Goal: Information Seeking & Learning: Learn about a topic

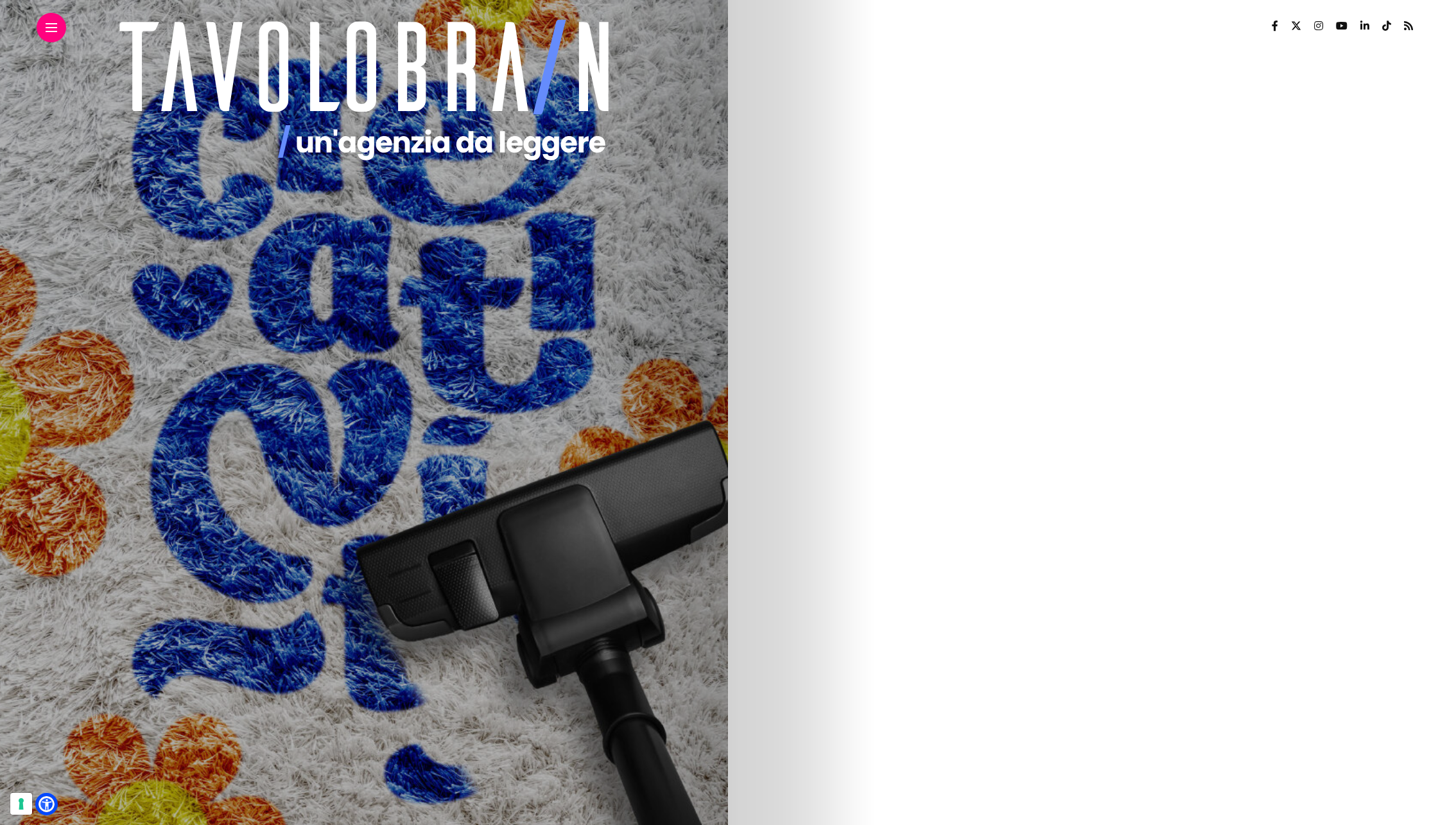
click at [499, 589] on img at bounding box center [190, 675] width 616 height 771
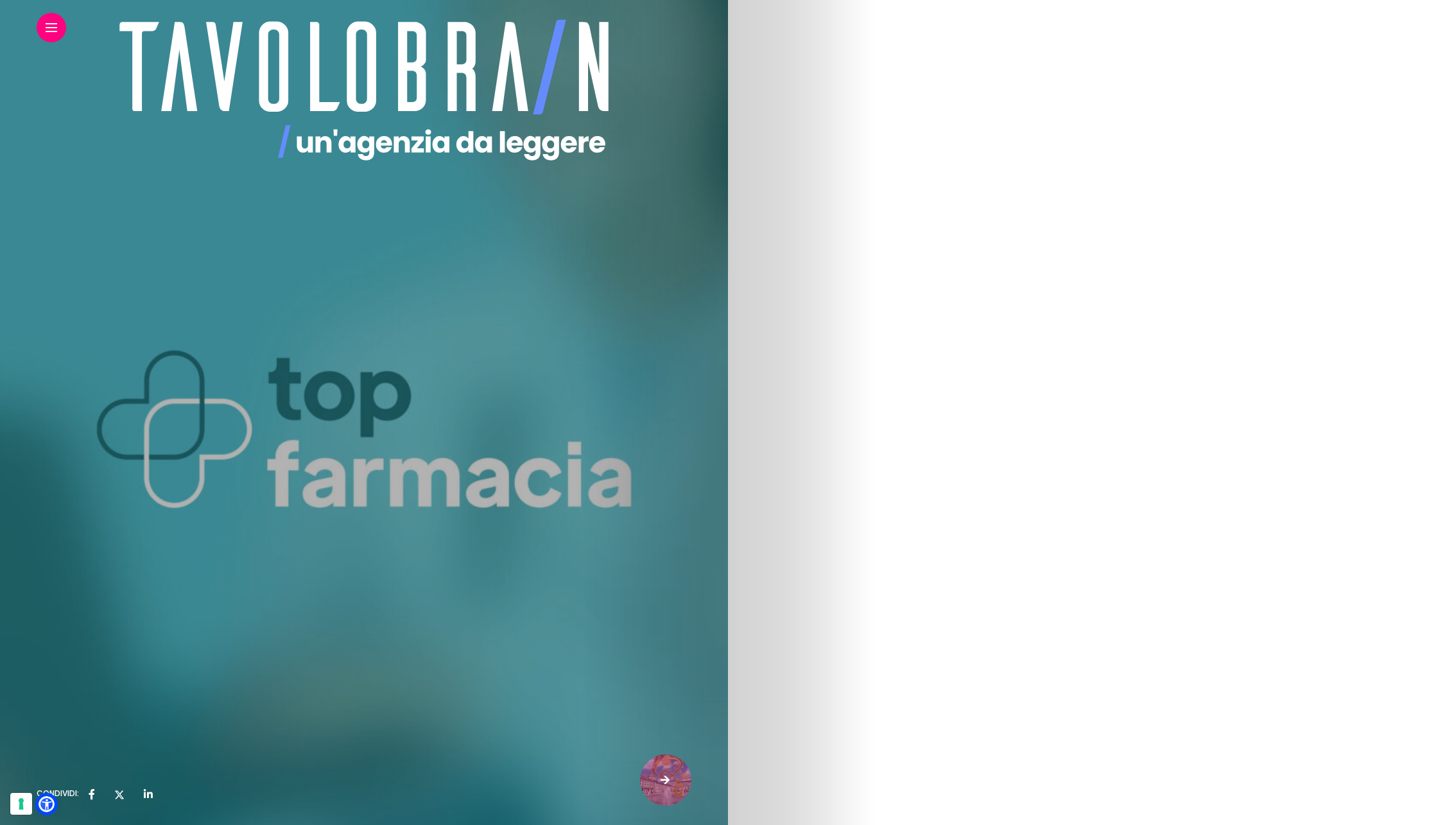
scroll to position [441, 0]
drag, startPoint x: 764, startPoint y: 176, endPoint x: 880, endPoint y: 218, distance: 123.4
click at [692, 218] on p "Il mondo degli e-commerce farmaceutici è in costante crescita, un processo iniz…" at bounding box center [364, 199] width 655 height 61
copy p "Il mondo degli e-commerce farmaceutici è in costante crescita, un processo iniz…"
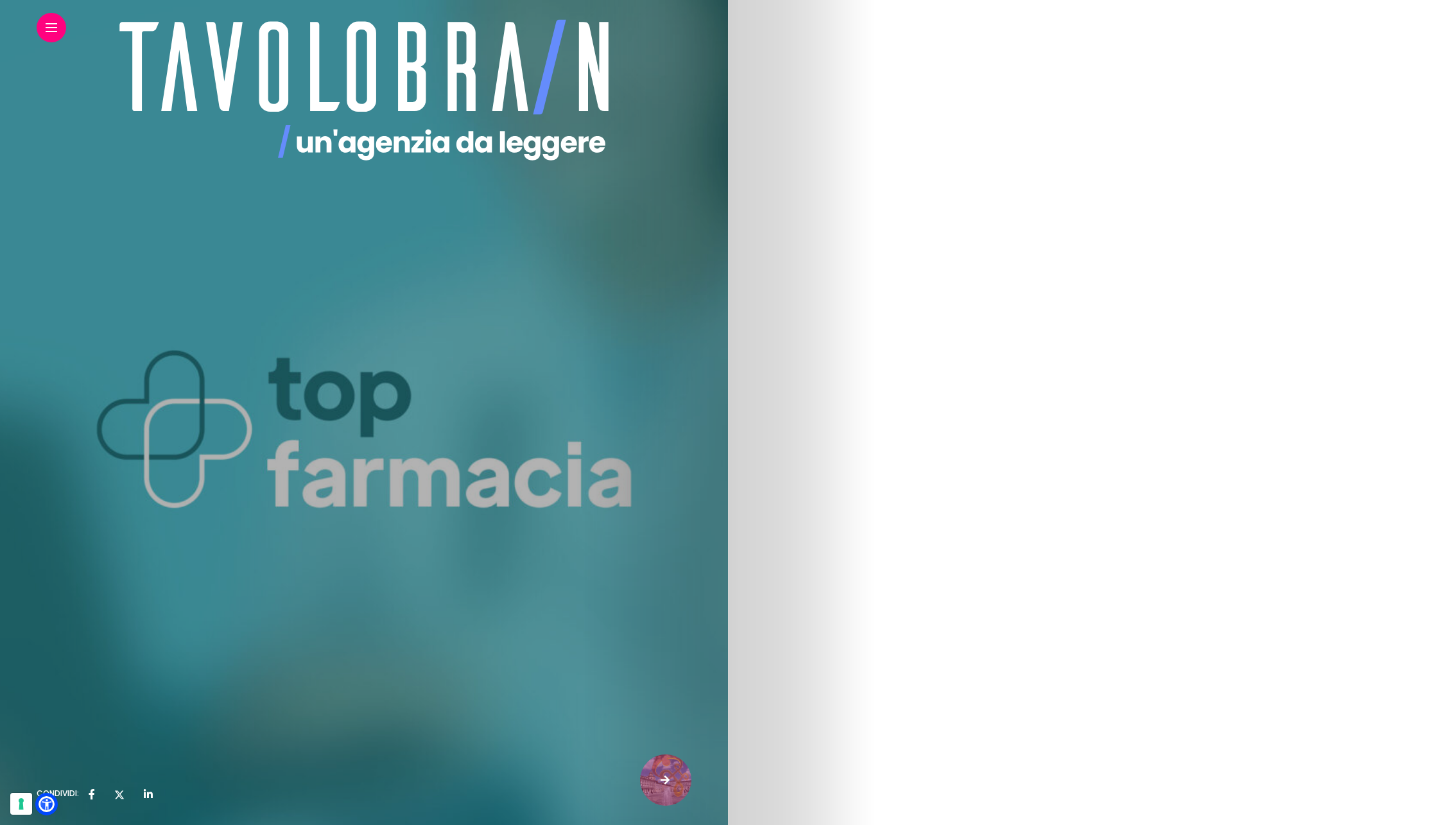
drag, startPoint x: 767, startPoint y: 286, endPoint x: 1237, endPoint y: 328, distance: 471.9
click at [692, 328] on p "In questo contesto opera Top Farmacia, e-pharma attiva dal 2011 che offre la po…" at bounding box center [364, 312] width 655 height 61
click at [692, 297] on p "In questo contesto opera Top Farmacia, e-pharma attiva dal 2011 che offre la po…" at bounding box center [364, 312] width 655 height 61
drag, startPoint x: 764, startPoint y: 285, endPoint x: 1193, endPoint y: 333, distance: 431.7
click at [692, 333] on p "In questo contesto opera Top Farmacia, e-pharma attiva dal 2011 che offre la po…" at bounding box center [364, 312] width 655 height 61
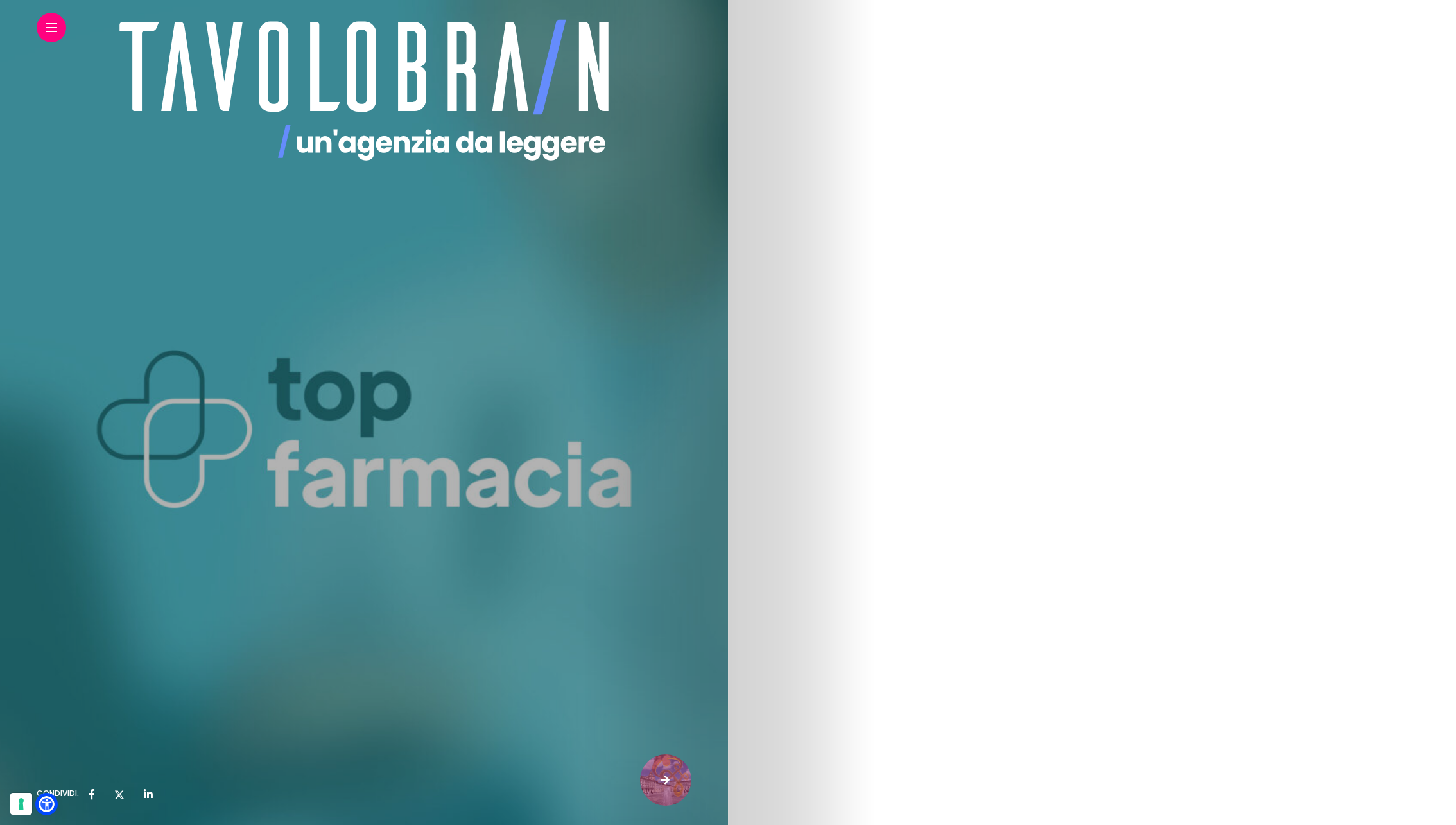
copy p "In questo contesto opera Top Farmacia, e-pharma attiva dal 2011 che offre la po…"
